Goal: Task Accomplishment & Management: Complete application form

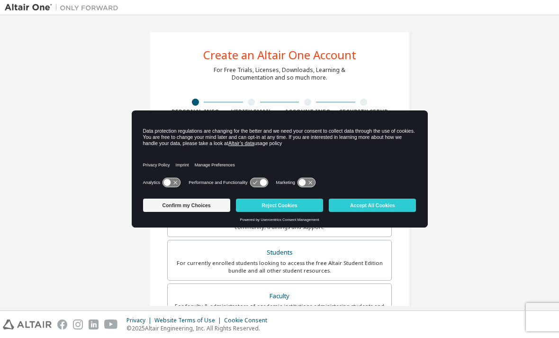
click at [398, 200] on button "Accept All Cookies" at bounding box center [372, 204] width 87 height 13
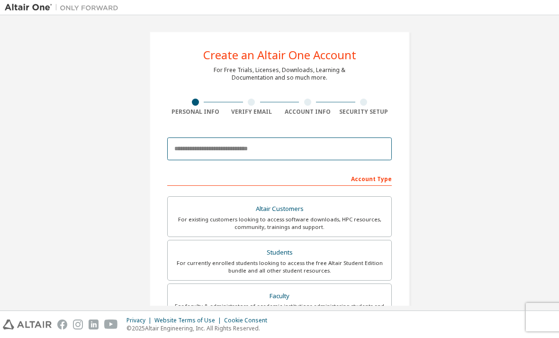
click at [359, 154] on input "email" at bounding box center [279, 148] width 225 height 23
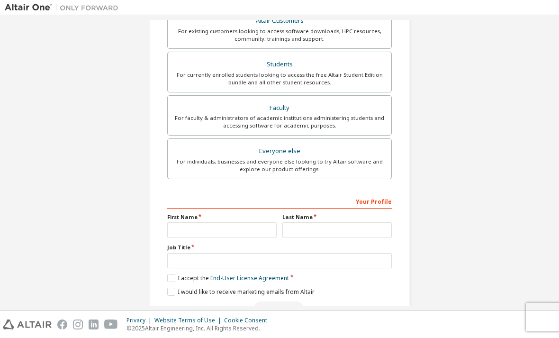
scroll to position [188, 0]
type input "**********"
click at [180, 222] on input "text" at bounding box center [221, 230] width 109 height 16
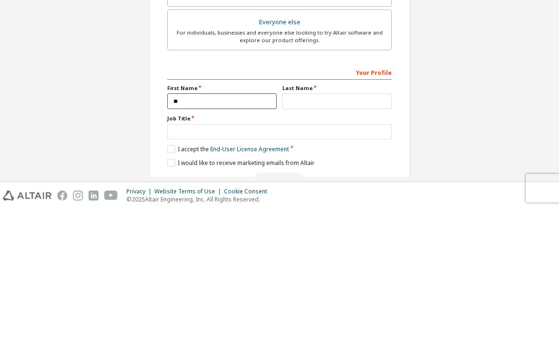
type input "*"
type input "*****"
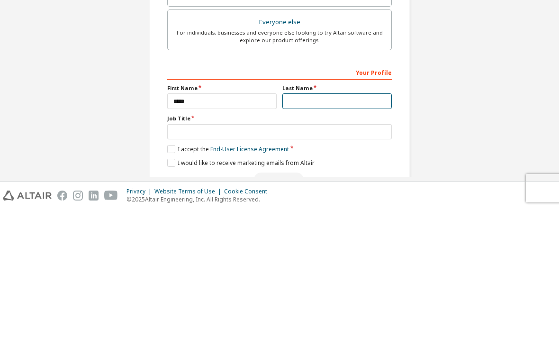
click at [361, 222] on input "text" at bounding box center [336, 230] width 109 height 16
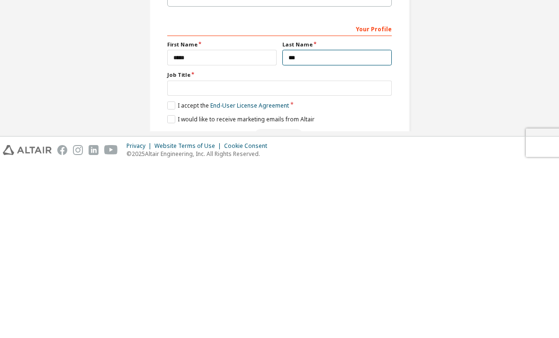
type input "***"
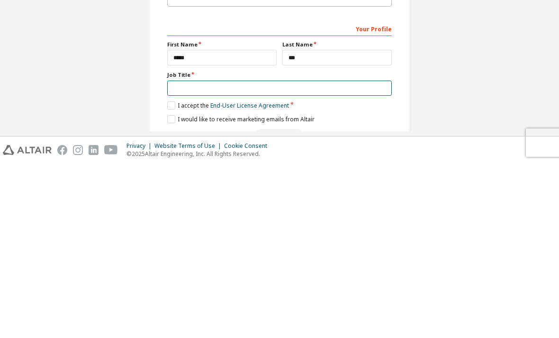
click at [176, 255] on input "text" at bounding box center [279, 263] width 225 height 16
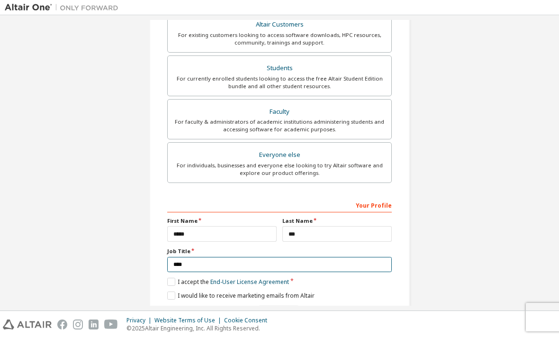
click at [234, 257] on input "****" at bounding box center [279, 265] width 225 height 16
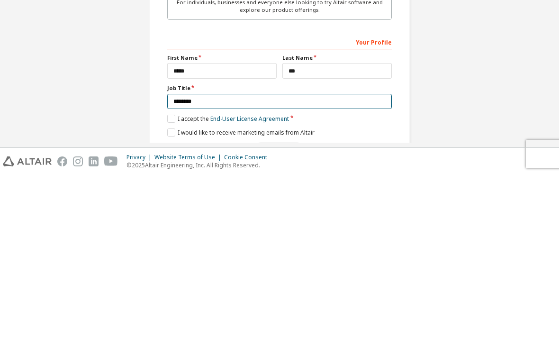
type input "********"
click at [263, 278] on link "End-User License Agreement" at bounding box center [249, 282] width 79 height 8
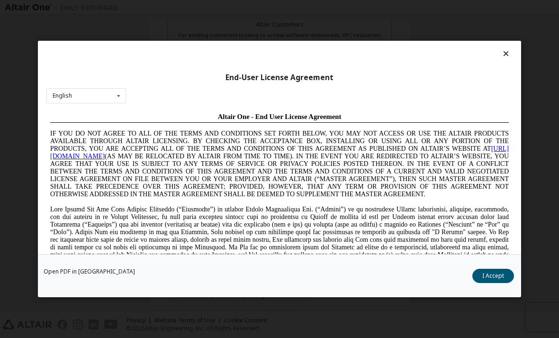
scroll to position [0, 0]
click at [493, 281] on button "I Accept" at bounding box center [493, 276] width 42 height 14
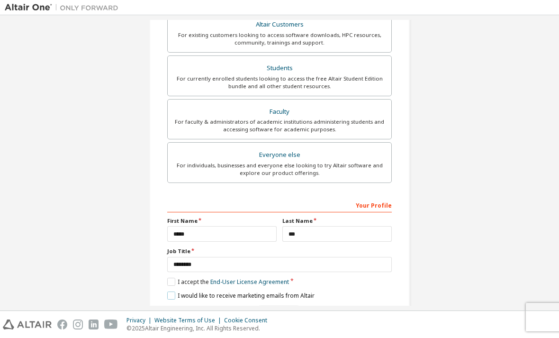
click at [177, 291] on label "I would like to receive marketing emails from Altair" at bounding box center [240, 295] width 147 height 8
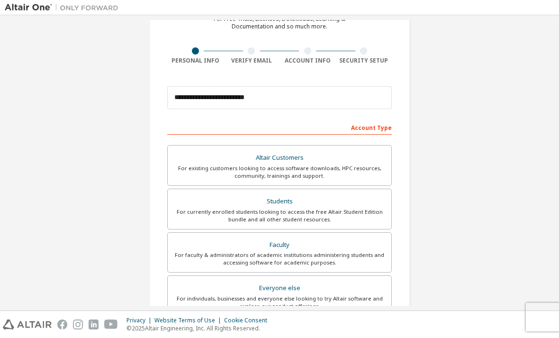
scroll to position [51, 0]
click at [348, 208] on div "For currently enrolled students looking to access the free Altair Student Editi…" at bounding box center [279, 215] width 212 height 15
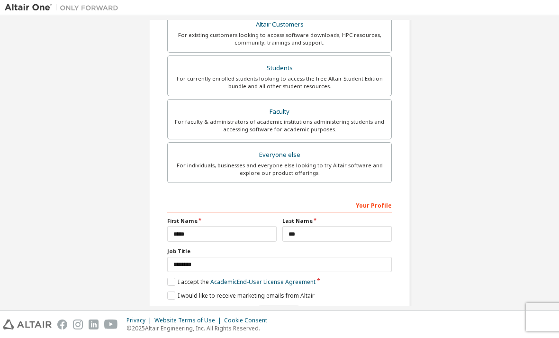
scroll to position [184, 0]
click at [168, 278] on label "I accept the Academic End-User License Agreement" at bounding box center [241, 282] width 148 height 8
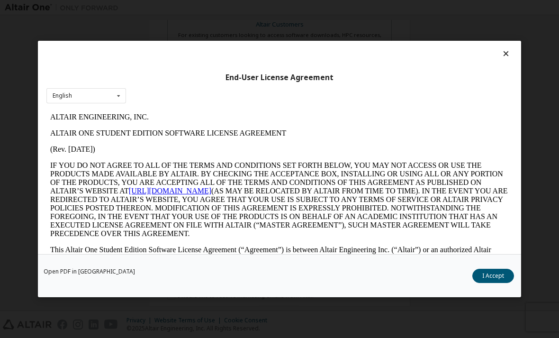
scroll to position [0, 0]
click at [476, 283] on button "I Accept" at bounding box center [493, 276] width 42 height 14
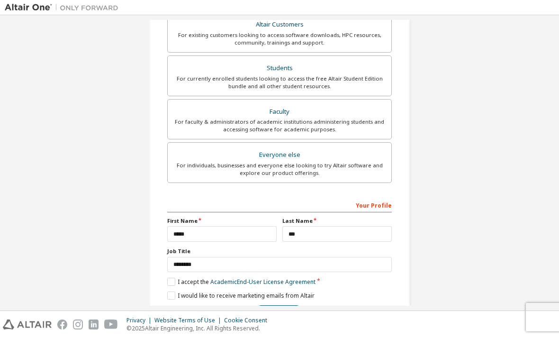
click at [283, 305] on button "Next" at bounding box center [279, 312] width 50 height 14
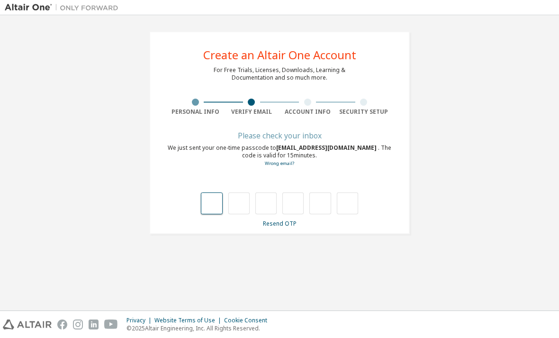
click at [213, 192] on input "text" at bounding box center [211, 203] width 21 height 22
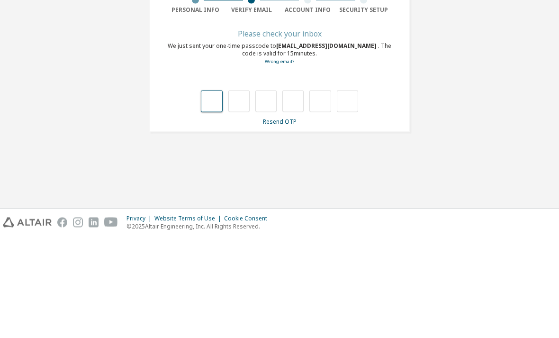
type input "*"
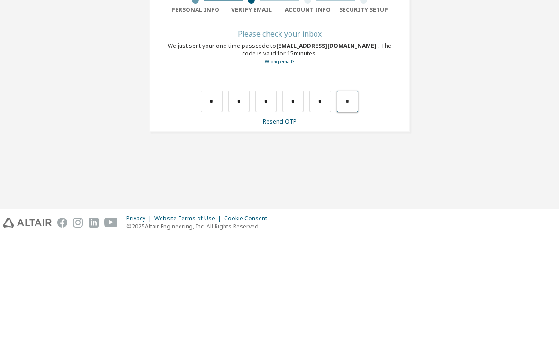
type input "*"
